Goal: Task Accomplishment & Management: Manage account settings

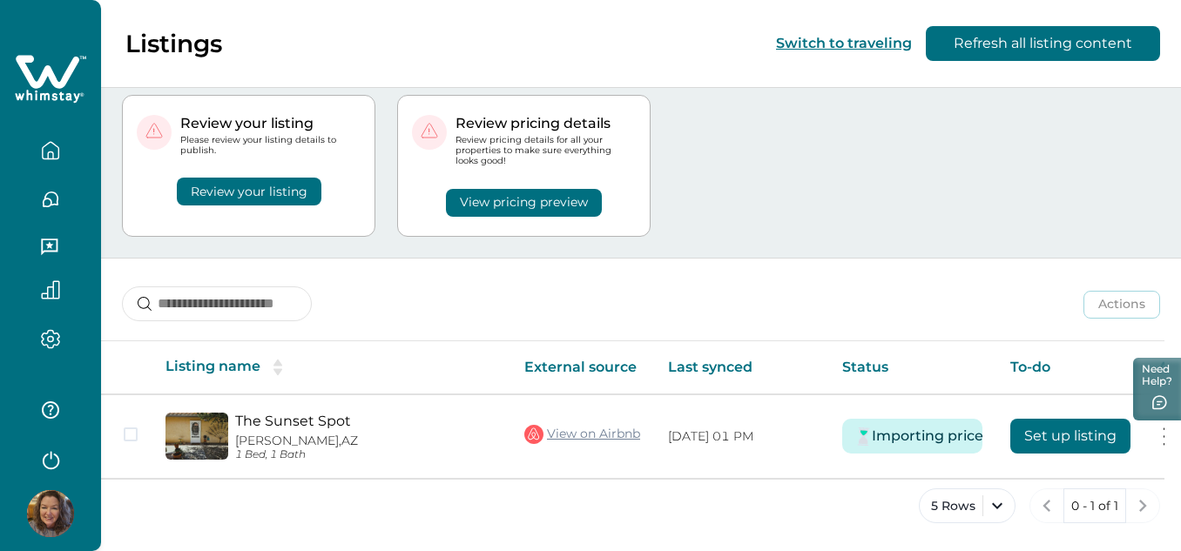
click at [272, 169] on div "Review your listing" at bounding box center [249, 181] width 224 height 50
click at [273, 186] on button "Review your listing" at bounding box center [249, 192] width 145 height 28
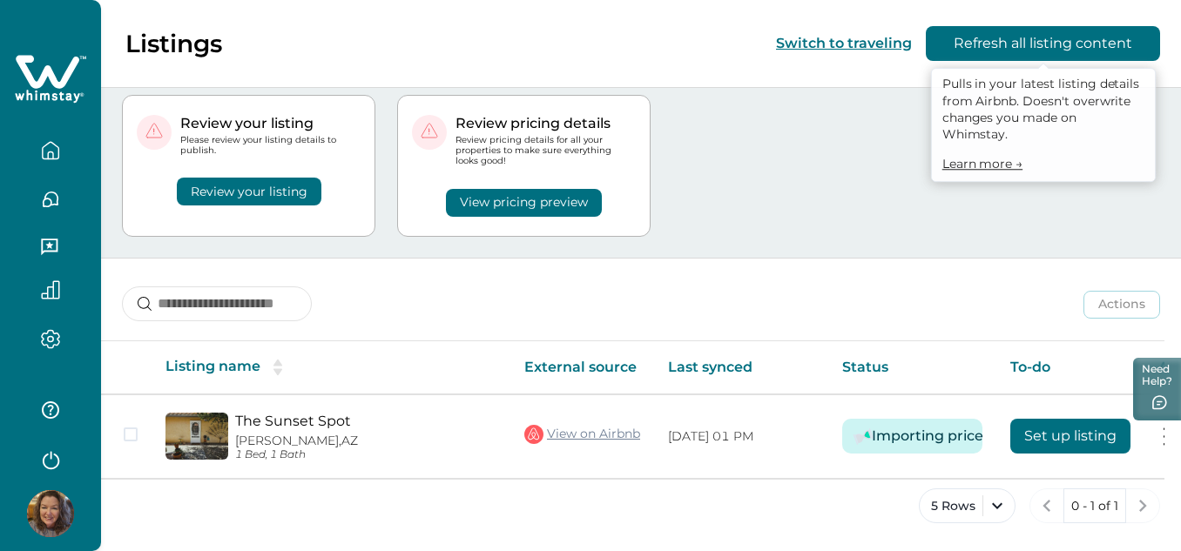
click at [1004, 42] on button "Refresh all listing content" at bounding box center [1042, 43] width 234 height 35
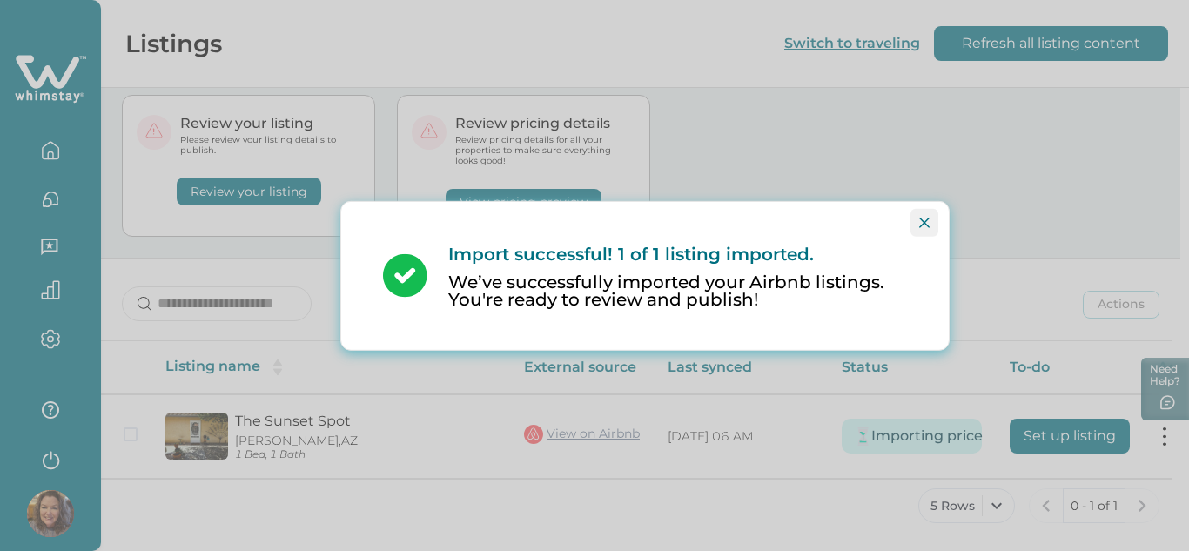
click at [926, 219] on icon "Close" at bounding box center [924, 222] width 10 height 10
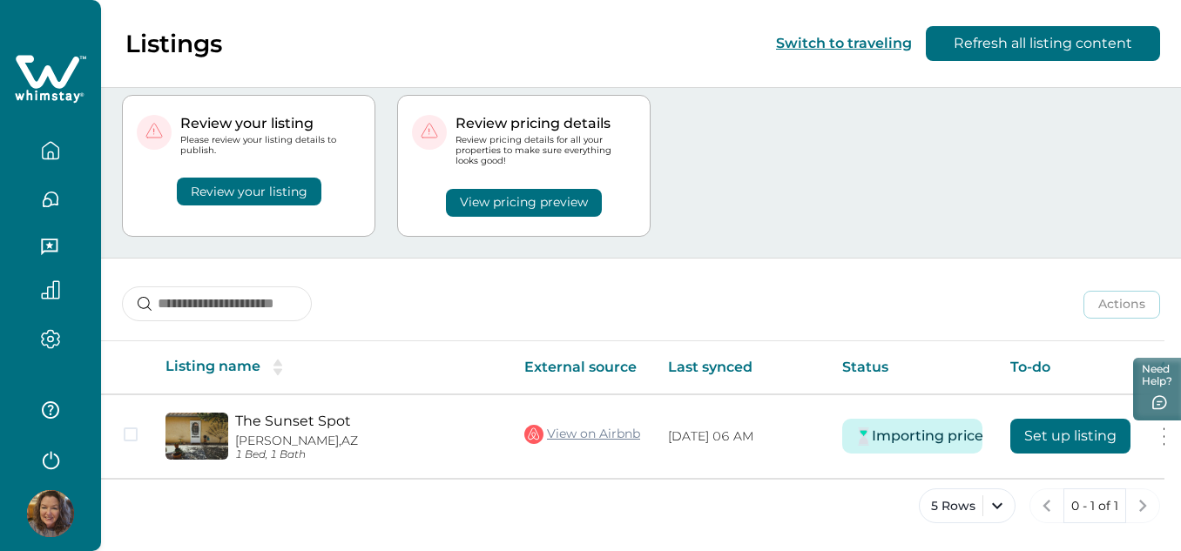
click at [271, 189] on button "Review your listing" at bounding box center [249, 192] width 145 height 28
click at [271, 184] on button "Review your listing" at bounding box center [249, 192] width 145 height 28
click at [229, 192] on button "Review your listing" at bounding box center [249, 192] width 145 height 28
click at [488, 195] on button "View pricing preview" at bounding box center [524, 203] width 156 height 28
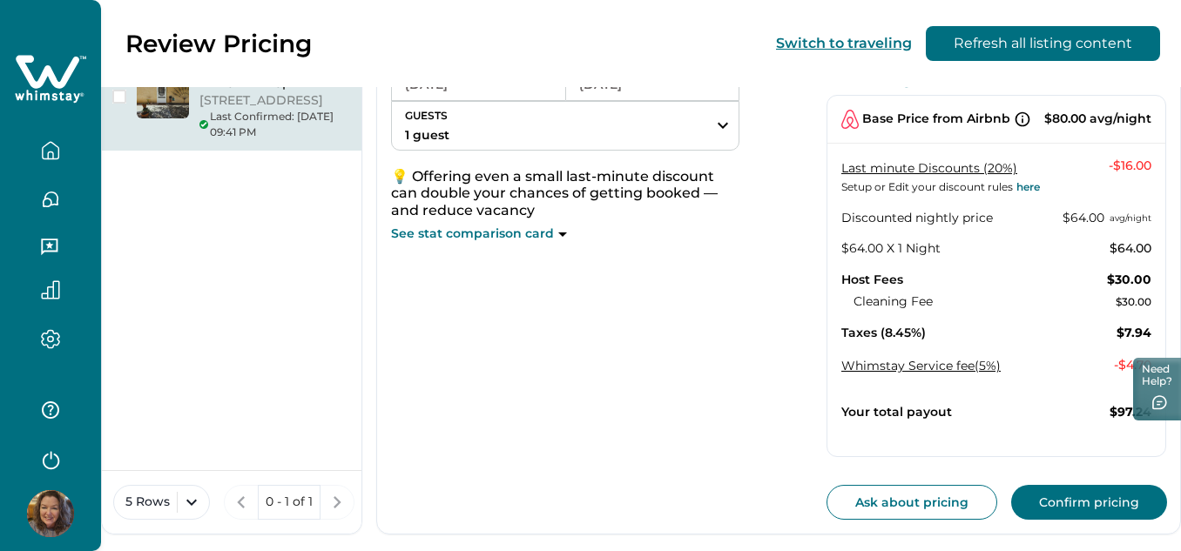
scroll to position [209, 0]
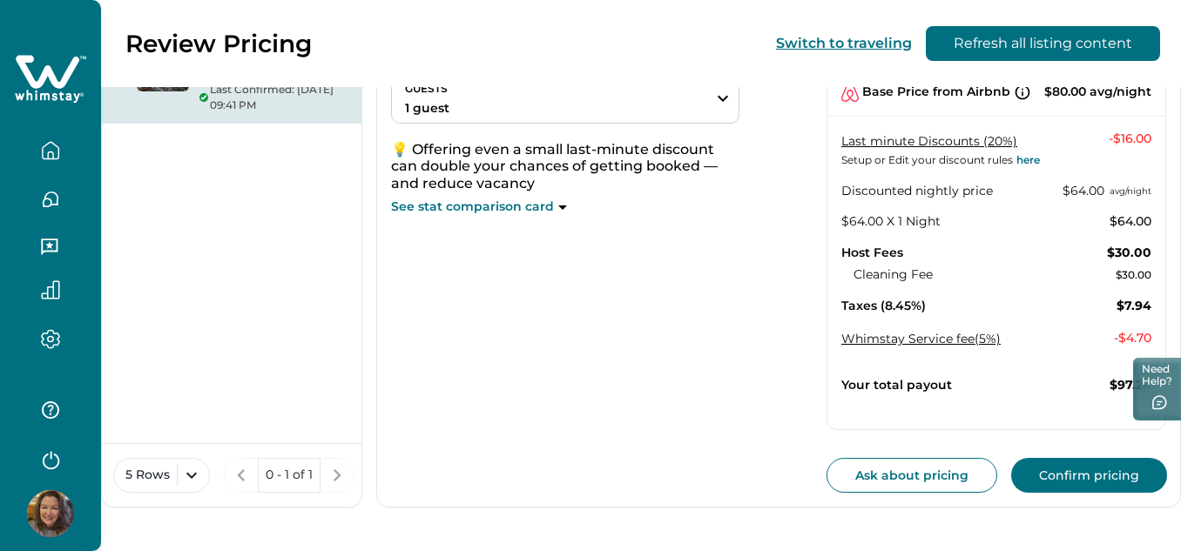
click at [1063, 474] on button "Confirm pricing" at bounding box center [1089, 475] width 156 height 35
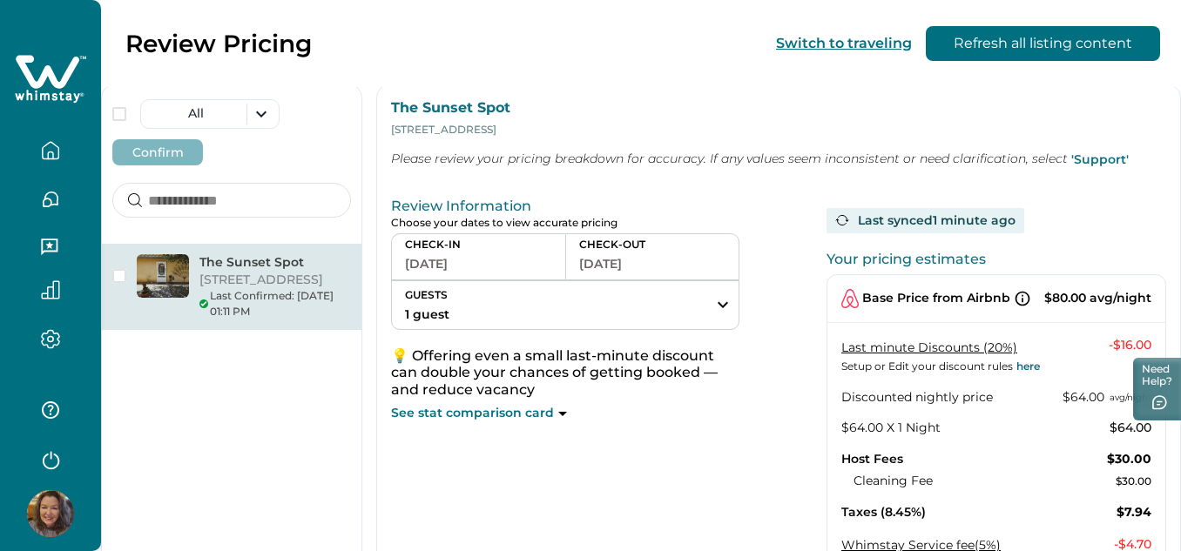
scroll to position [0, 0]
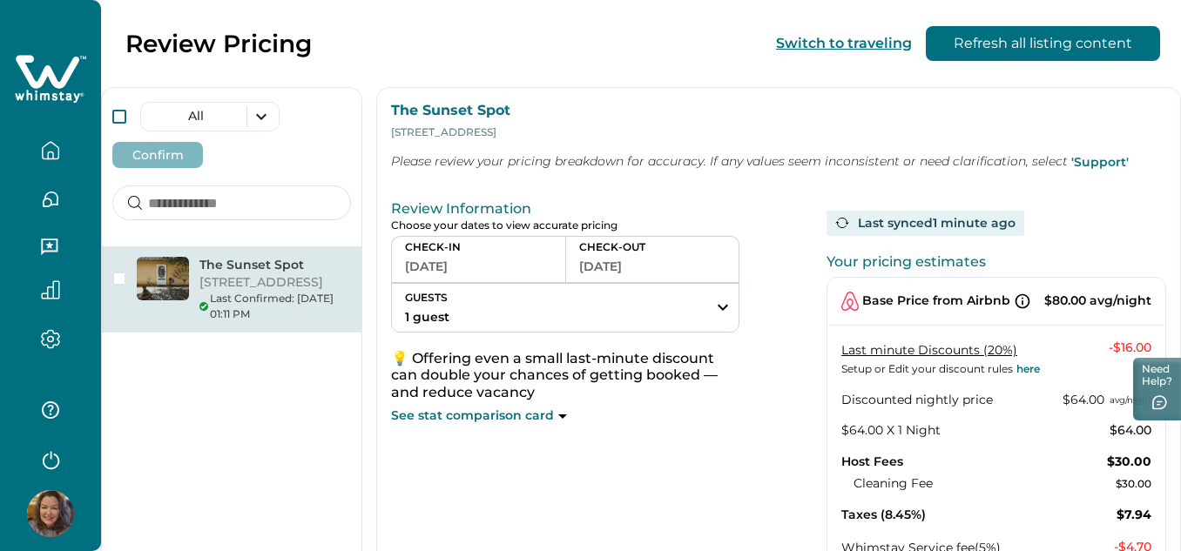
click at [121, 118] on span at bounding box center [119, 117] width 14 height 14
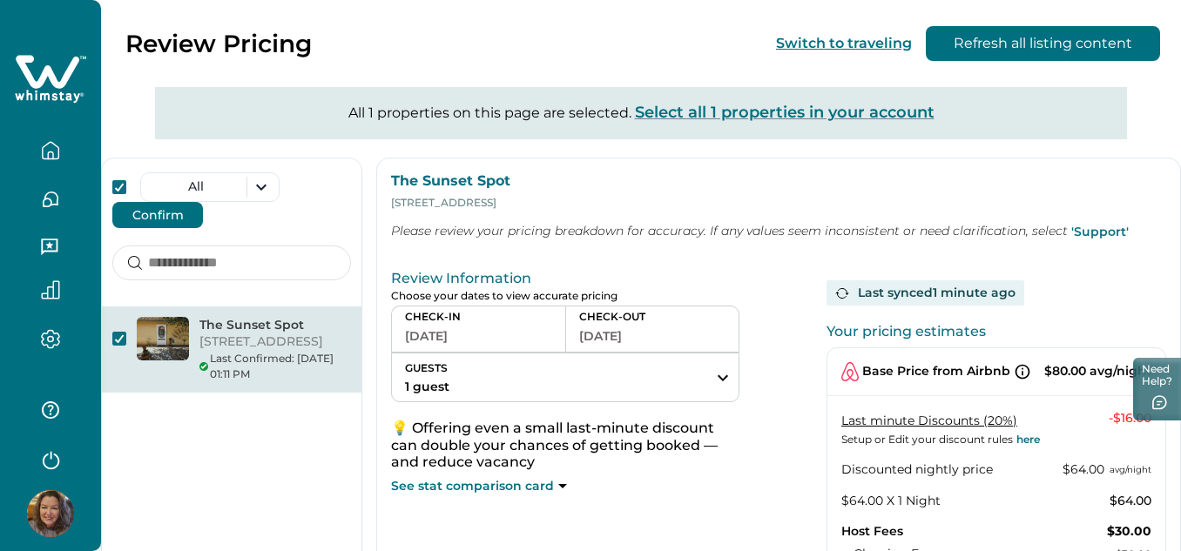
click at [159, 212] on button "Confirm" at bounding box center [157, 215] width 91 height 26
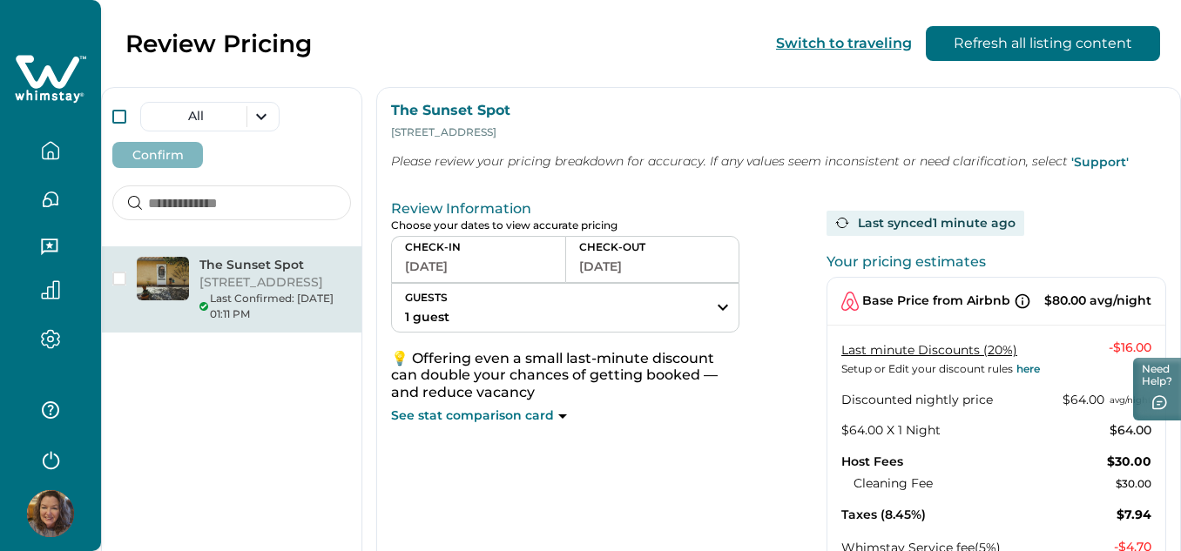
click at [121, 112] on span at bounding box center [119, 117] width 14 height 14
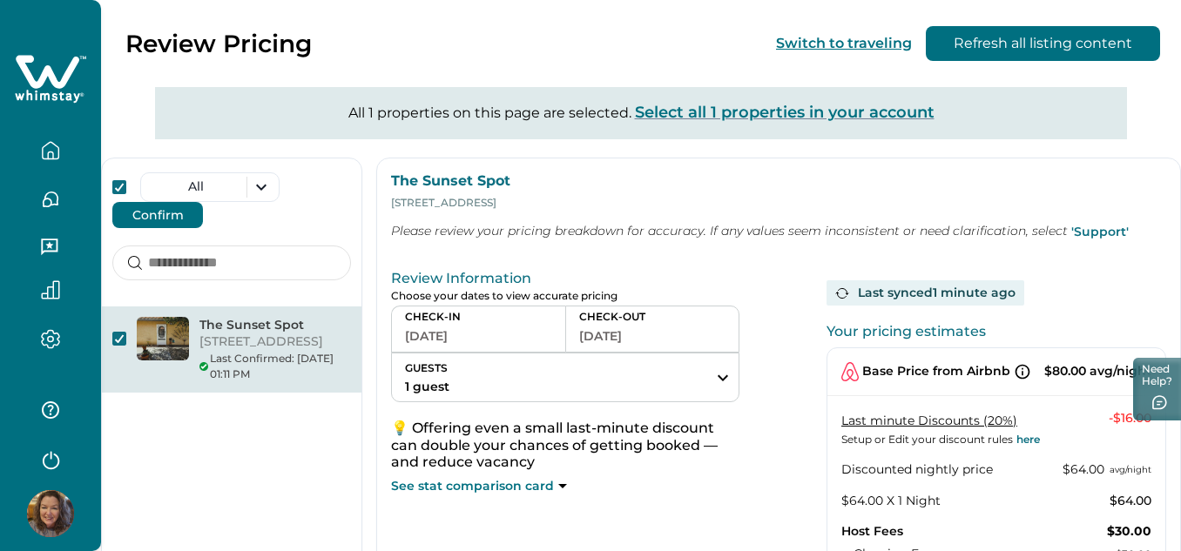
click at [180, 225] on button "Confirm" at bounding box center [157, 215] width 91 height 26
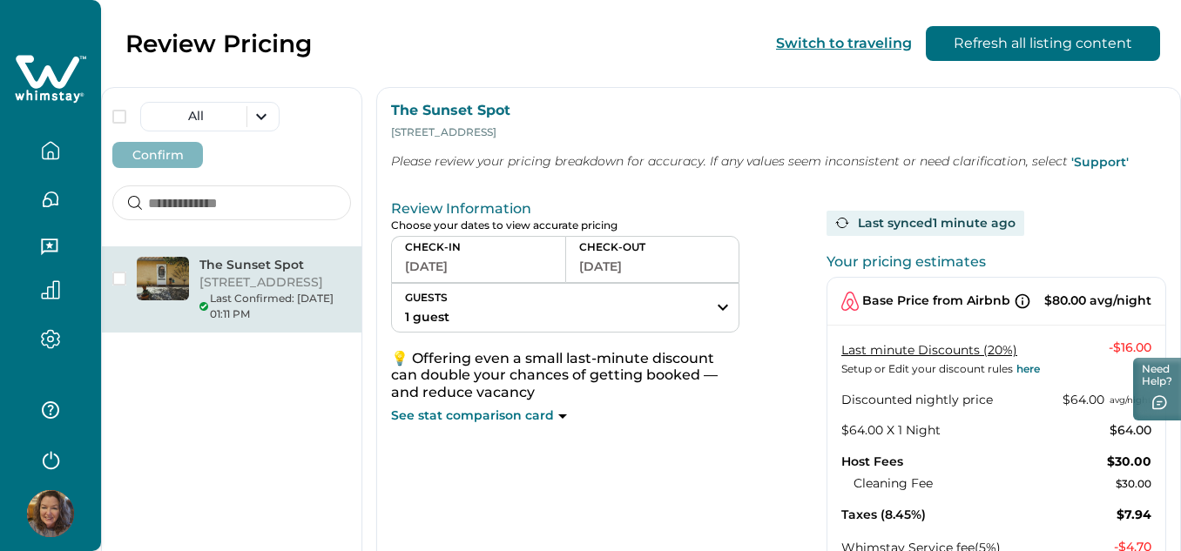
click at [71, 151] on button "button" at bounding box center [50, 150] width 73 height 35
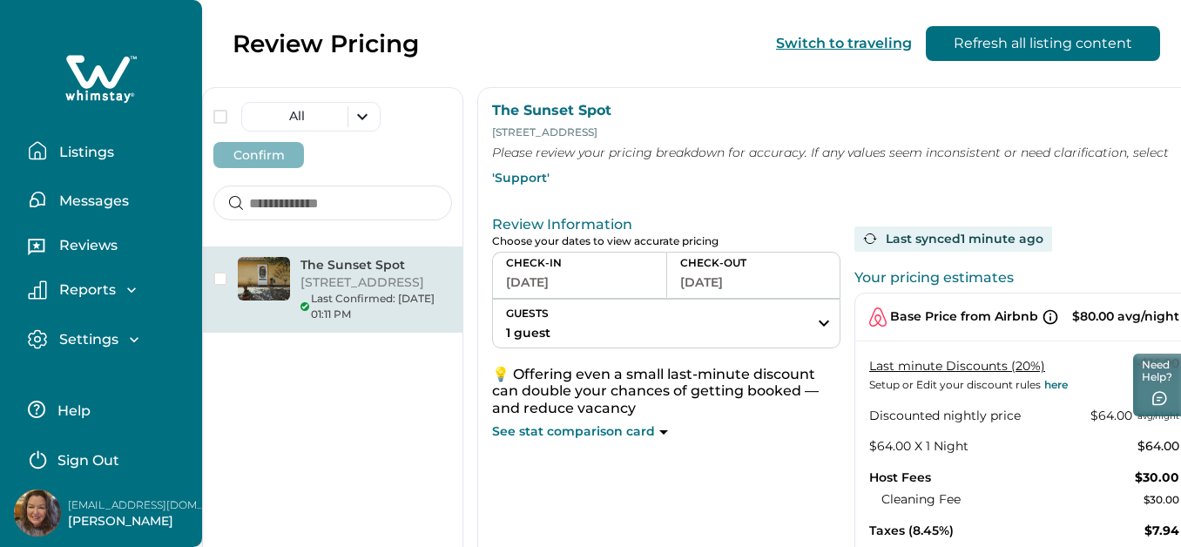
click at [72, 151] on p "Listings" at bounding box center [84, 152] width 60 height 17
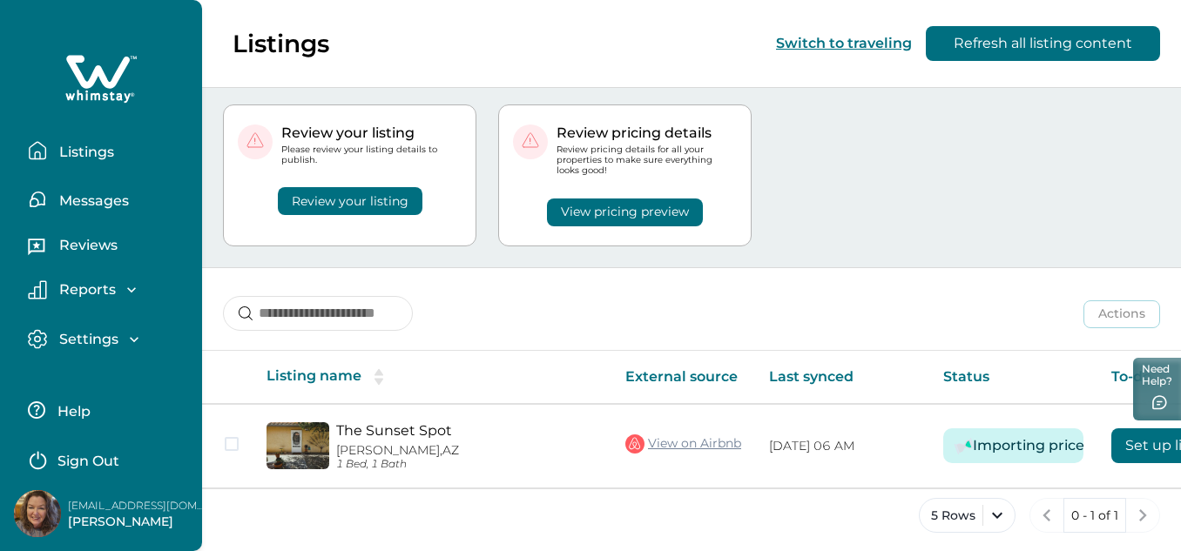
scroll to position [45, 0]
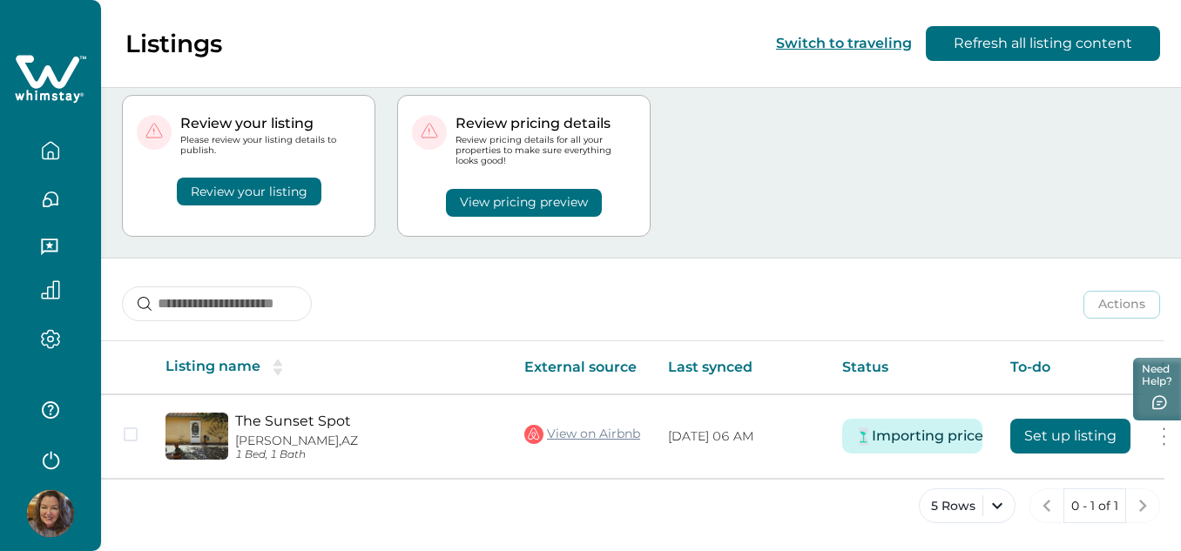
click at [360, 185] on div "Review your listing" at bounding box center [249, 181] width 224 height 50
click at [212, 185] on button "Review your listing" at bounding box center [249, 192] width 145 height 28
click at [236, 187] on button "Review your listing" at bounding box center [249, 192] width 145 height 28
